Goal: Task Accomplishment & Management: Manage account settings

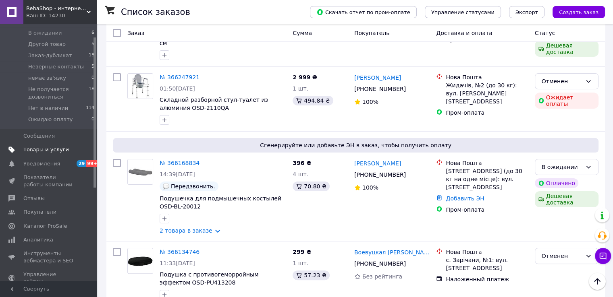
scroll to position [121, 0]
click at [32, 197] on span "Отзывы" at bounding box center [33, 195] width 21 height 7
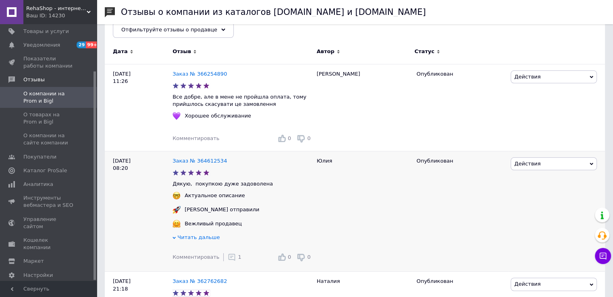
scroll to position [121, 0]
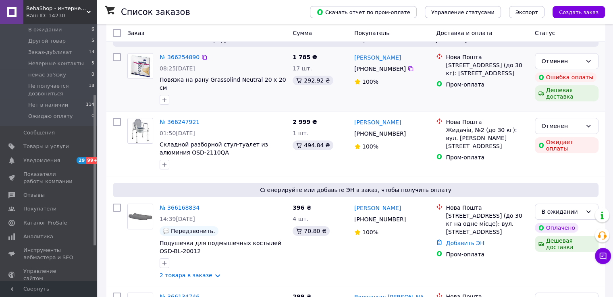
scroll to position [81, 0]
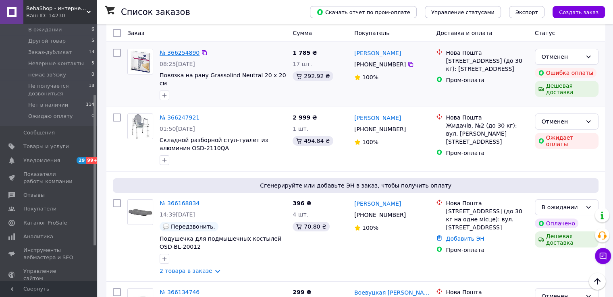
click at [176, 50] on link "№ 366254890" at bounding box center [180, 53] width 40 height 6
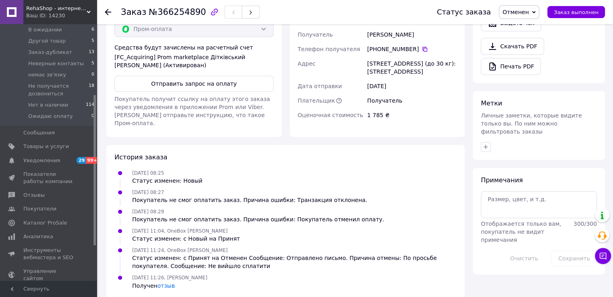
scroll to position [350, 0]
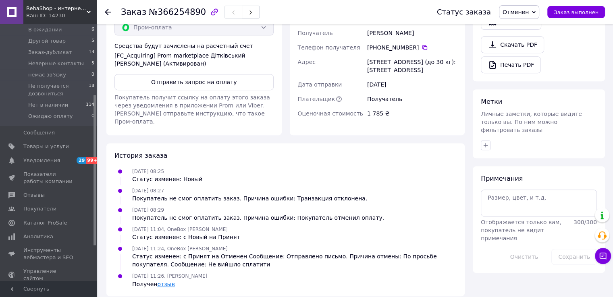
click at [166, 281] on link "отзыв" at bounding box center [165, 284] width 17 height 6
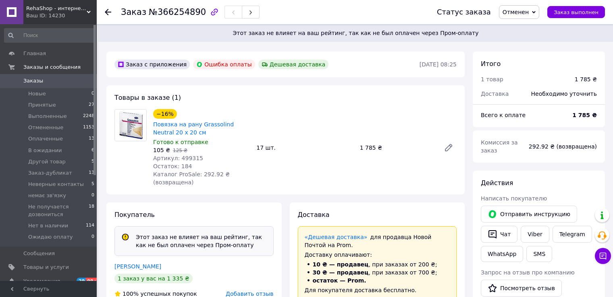
scroll to position [350, 0]
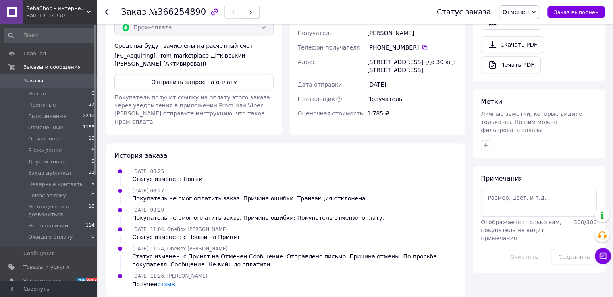
click at [107, 14] on use at bounding box center [108, 12] width 6 height 6
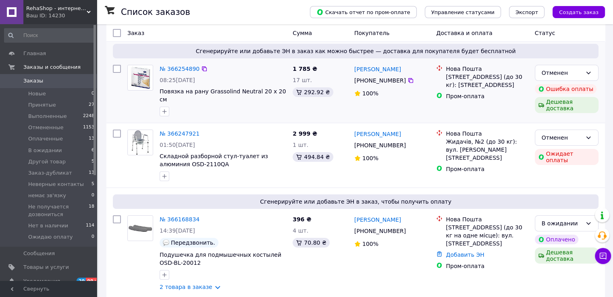
scroll to position [81, 0]
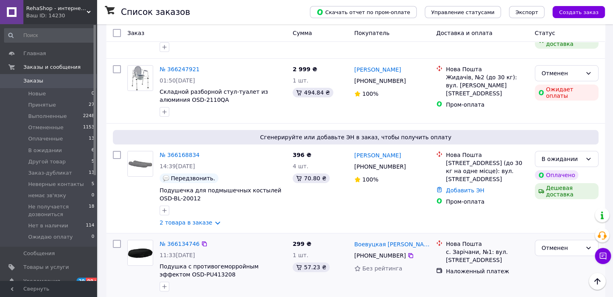
scroll to position [121, 0]
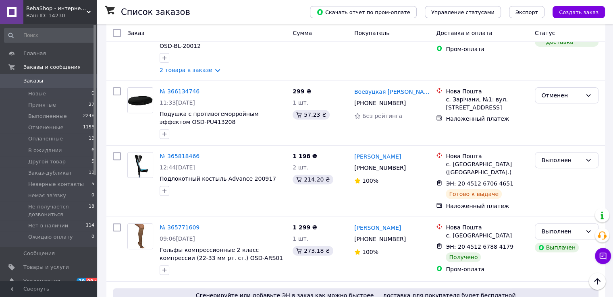
scroll to position [282, 0]
